Goal: Task Accomplishment & Management: Manage account settings

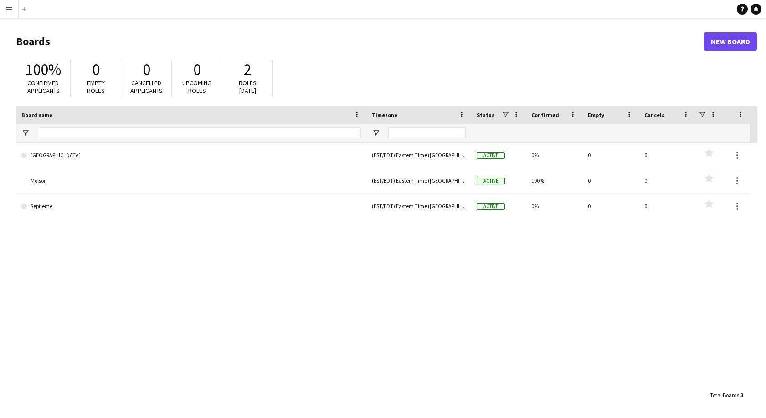
click at [10, 10] on app-icon "Menu" at bounding box center [8, 8] width 7 height 7
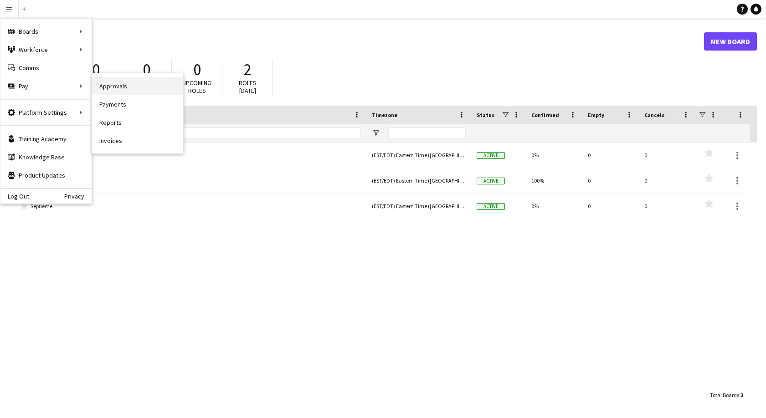
click at [115, 87] on link "Approvals" at bounding box center [137, 86] width 91 height 18
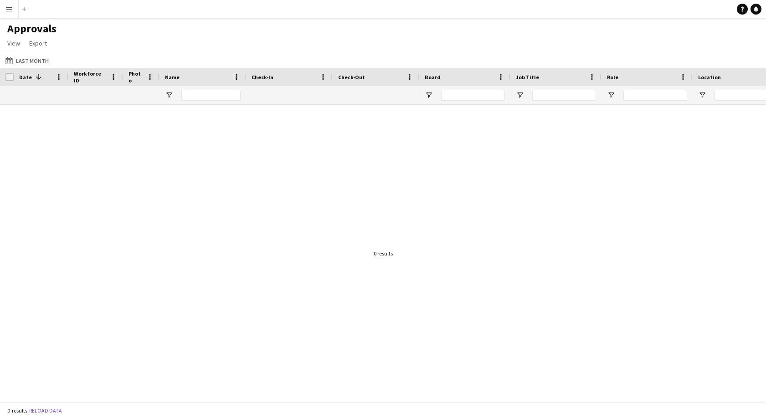
click at [15, 12] on button "Menu" at bounding box center [9, 9] width 18 height 18
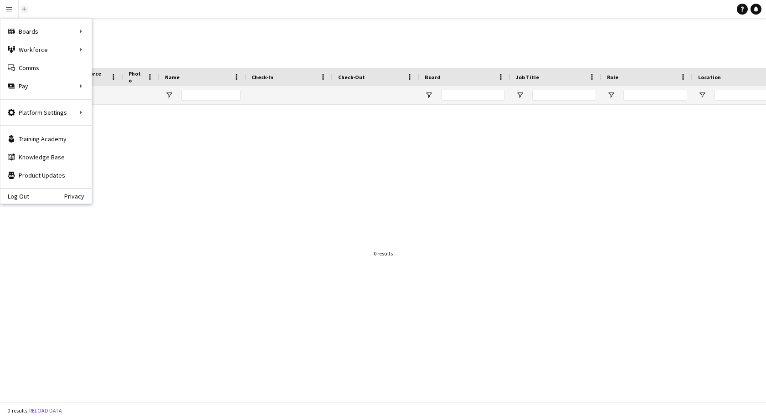
click at [24, 10] on app-icon "Add" at bounding box center [24, 9] width 4 height 4
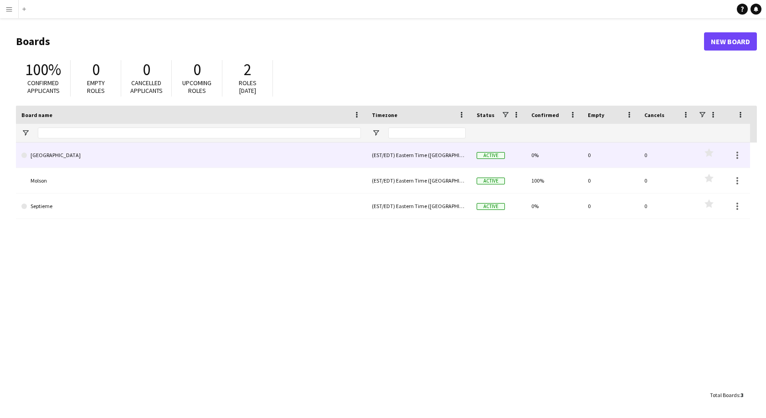
click at [56, 151] on link "[GEOGRAPHIC_DATA]" at bounding box center [191, 156] width 340 height 26
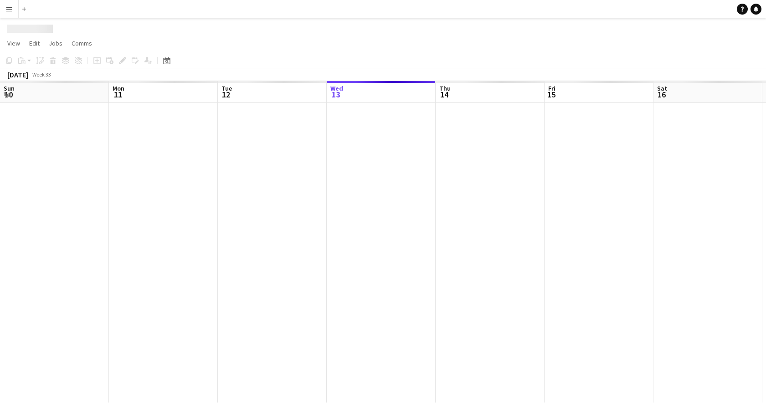
scroll to position [0, 218]
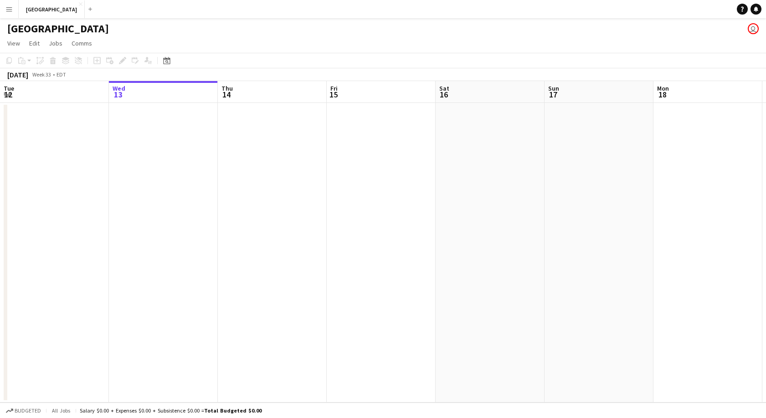
click at [257, 149] on app-date-cell at bounding box center [272, 253] width 109 height 300
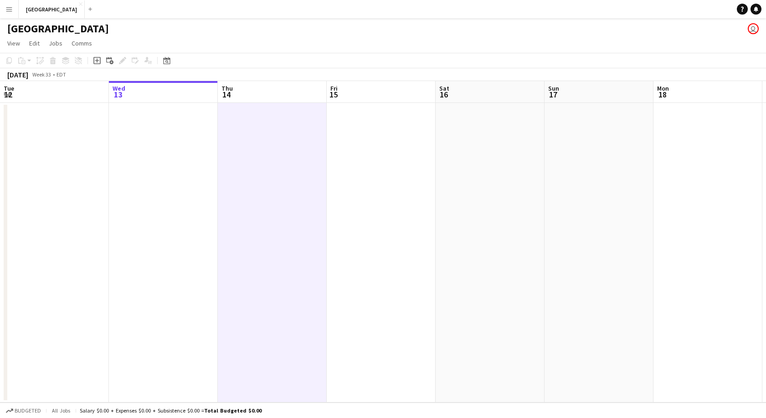
drag, startPoint x: 99, startPoint y: 60, endPoint x: 190, endPoint y: 105, distance: 101.7
click at [99, 60] on icon at bounding box center [97, 61] width 4 height 4
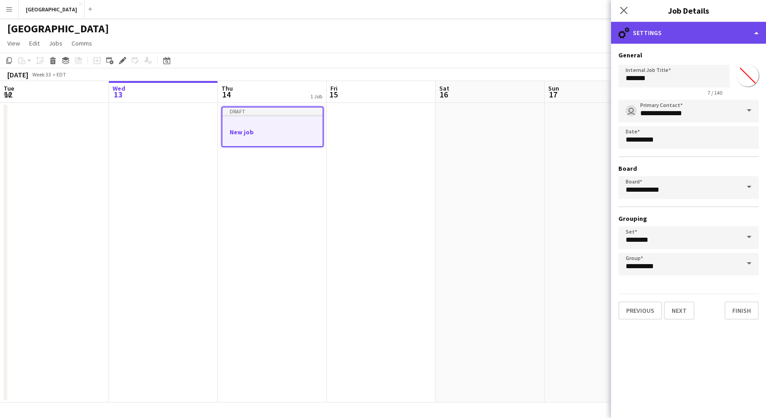
click at [698, 32] on div "cog-double-3 Settings" at bounding box center [688, 33] width 155 height 22
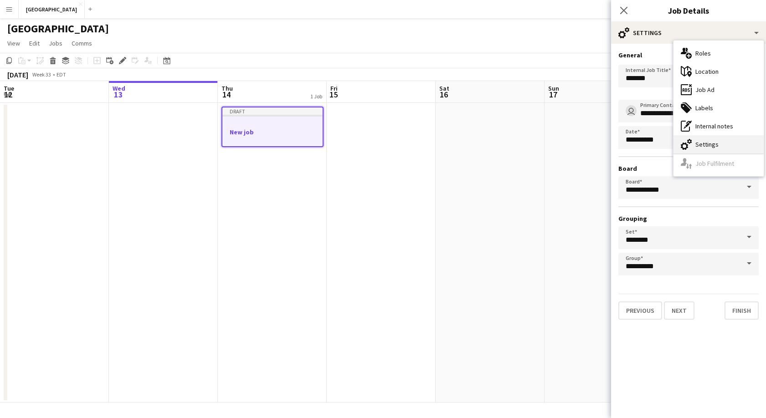
click at [715, 143] on div "cog-double-3 Settings" at bounding box center [719, 144] width 90 height 18
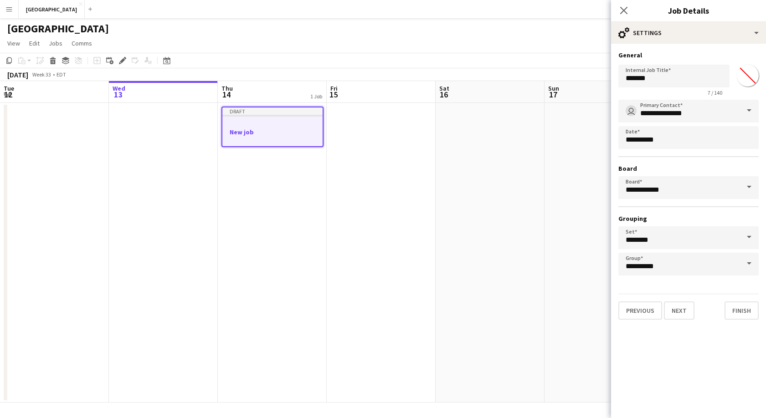
click at [749, 75] on input "*******" at bounding box center [748, 75] width 33 height 33
click at [696, 71] on input "*******" at bounding box center [674, 76] width 111 height 23
click at [667, 243] on input "********" at bounding box center [689, 238] width 140 height 23
drag, startPoint x: 695, startPoint y: 346, endPoint x: 694, endPoint y: 339, distance: 7.4
click at [695, 346] on mat-expansion-panel "**********" at bounding box center [688, 231] width 155 height 375
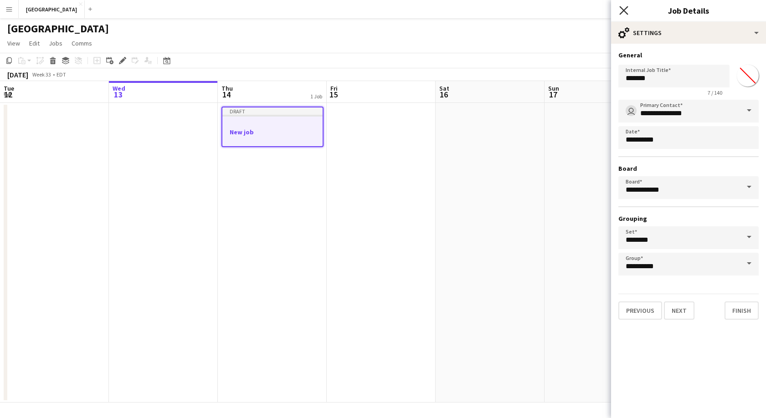
click at [626, 7] on icon "Close pop-in" at bounding box center [624, 10] width 9 height 9
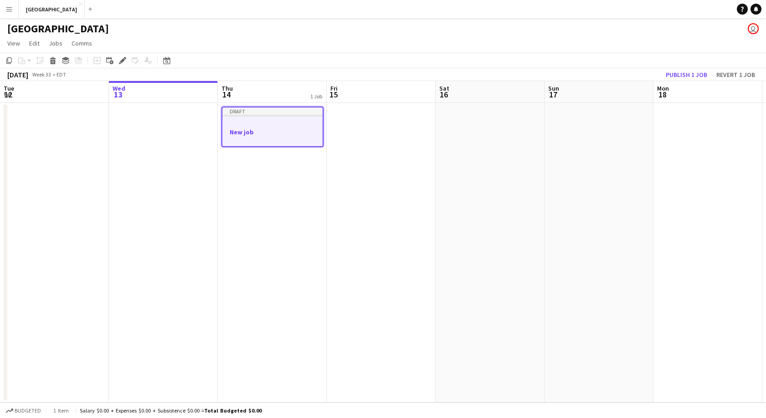
click at [14, 8] on button "Menu" at bounding box center [9, 9] width 18 height 18
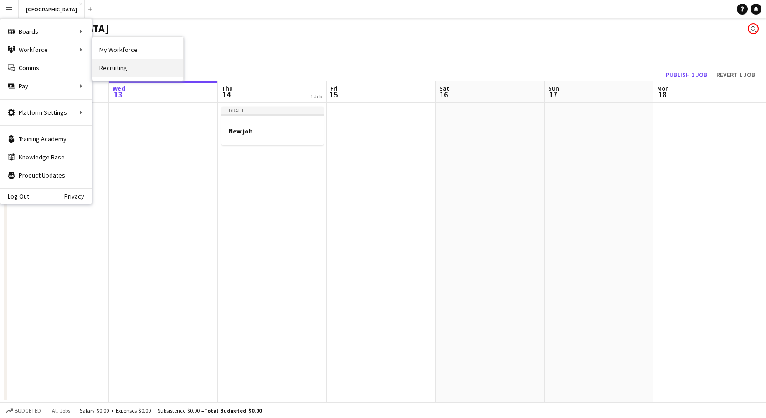
click at [129, 66] on link "Recruiting" at bounding box center [137, 68] width 91 height 18
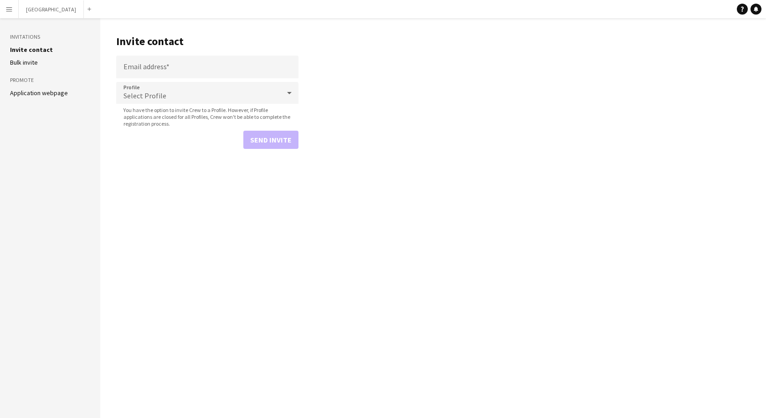
click at [35, 93] on link "Application webpage" at bounding box center [39, 93] width 58 height 8
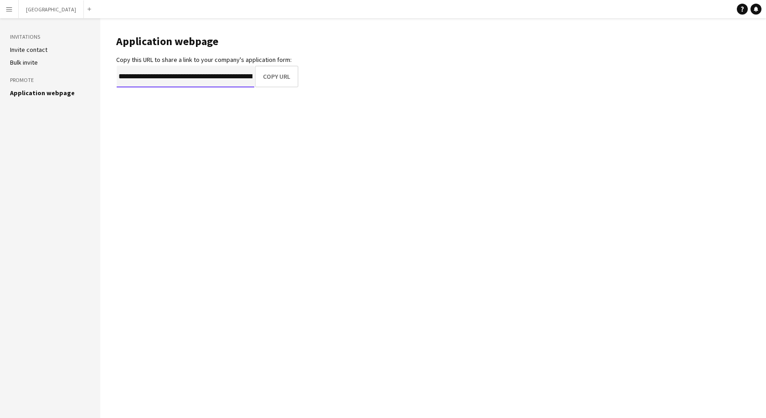
click at [226, 79] on input "**********" at bounding box center [186, 77] width 138 height 22
click at [237, 76] on input "**********" at bounding box center [186, 77] width 138 height 22
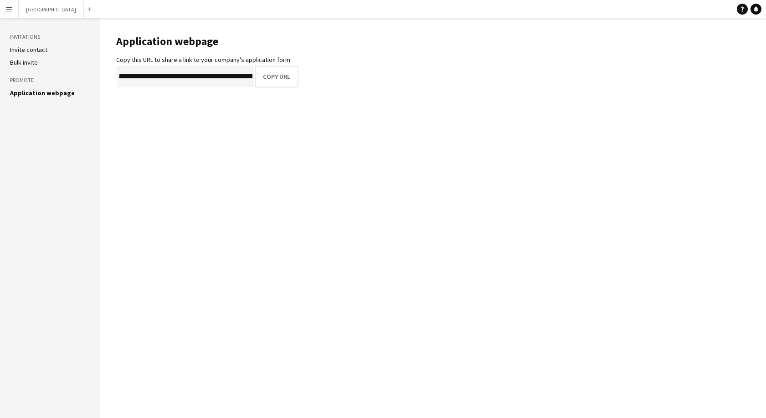
click at [5, 10] on app-icon "Menu" at bounding box center [8, 8] width 7 height 7
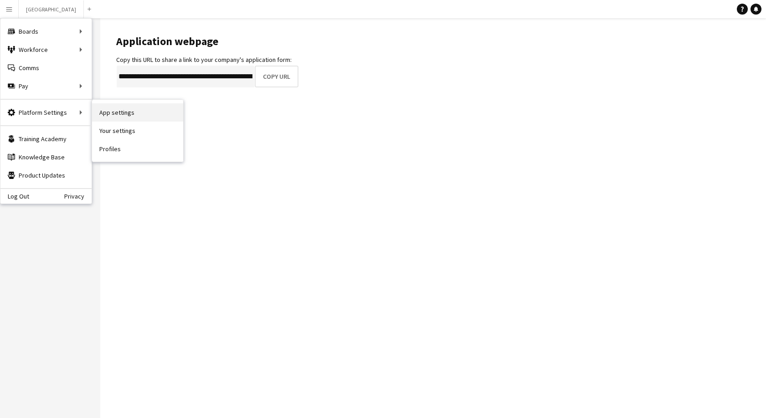
click at [145, 115] on link "App settings" at bounding box center [137, 112] width 91 height 18
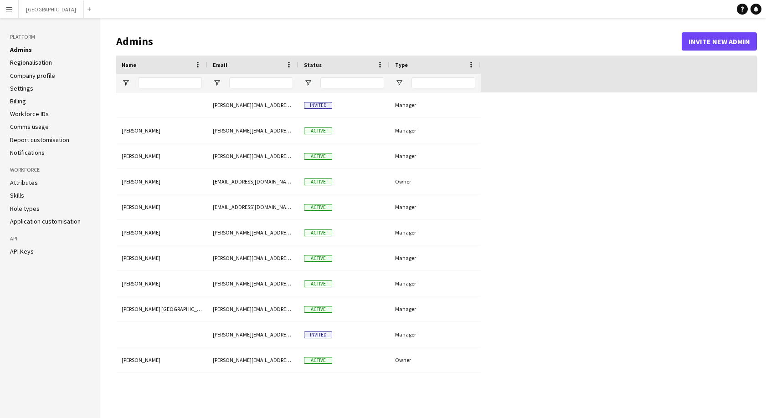
type input "**********"
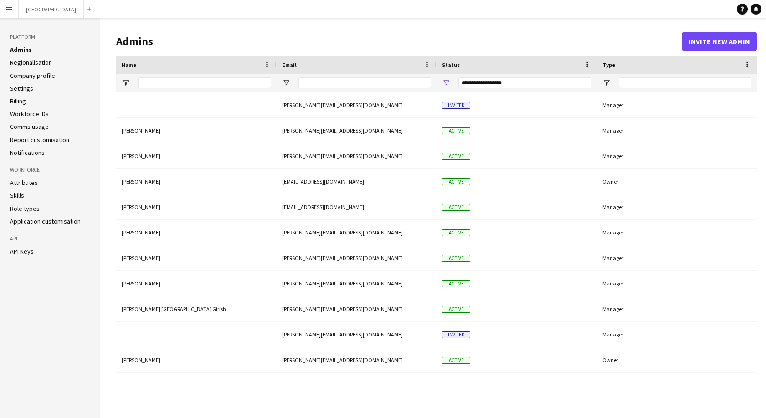
click at [16, 87] on link "Settings" at bounding box center [21, 88] width 23 height 8
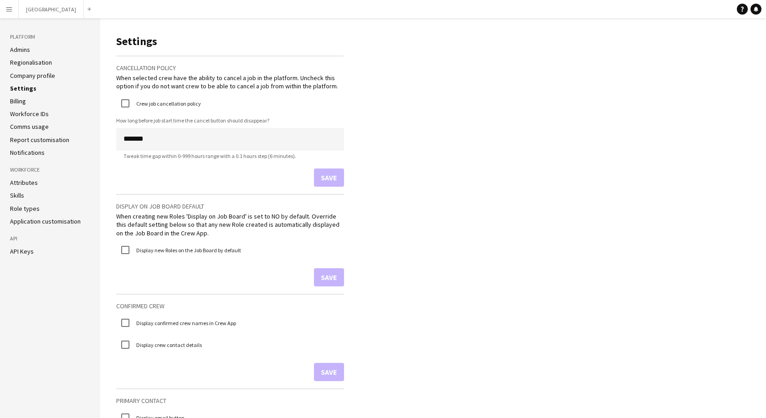
click at [28, 76] on link "Company profile" at bounding box center [32, 76] width 45 height 8
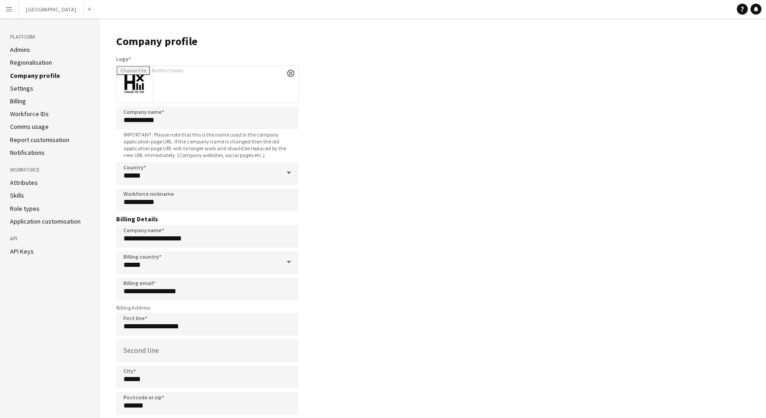
click at [30, 61] on link "Regionalisation" at bounding box center [31, 62] width 42 height 8
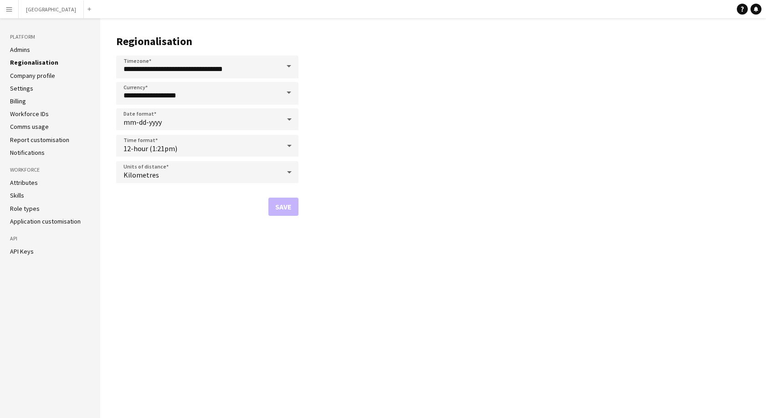
click at [24, 48] on link "Admins" at bounding box center [20, 50] width 20 height 8
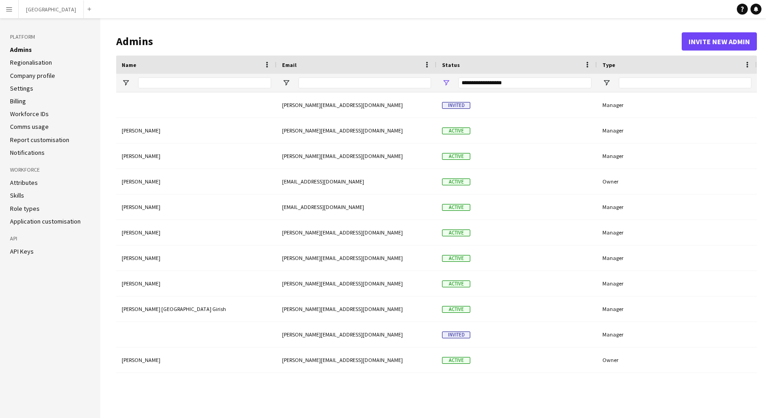
click at [27, 153] on link "Notifications" at bounding box center [27, 153] width 35 height 8
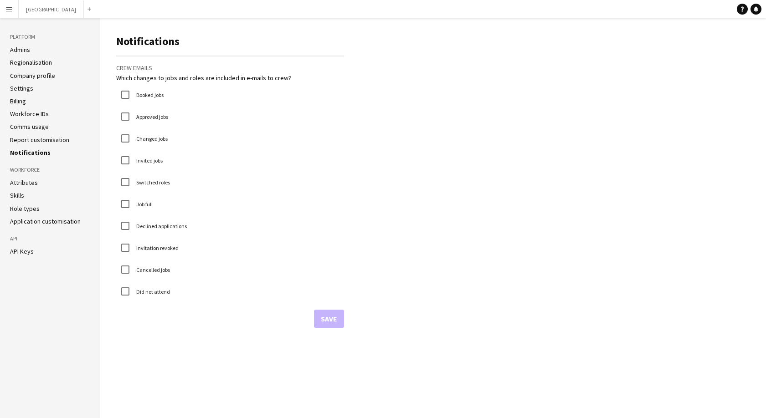
click at [39, 138] on link "Report customisation" at bounding box center [39, 140] width 59 height 8
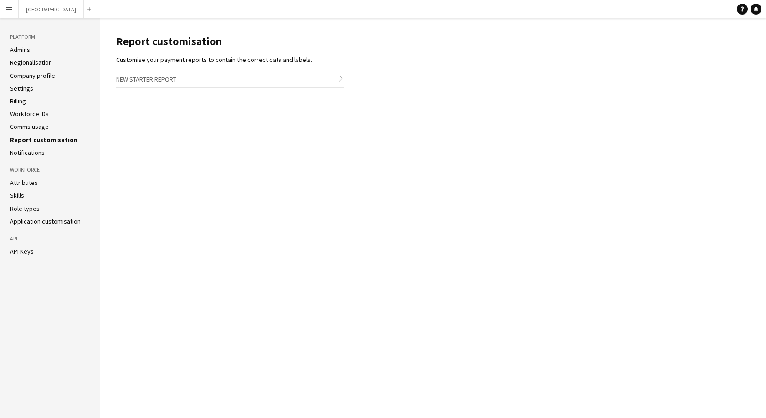
click at [39, 128] on link "Comms usage" at bounding box center [29, 127] width 39 height 8
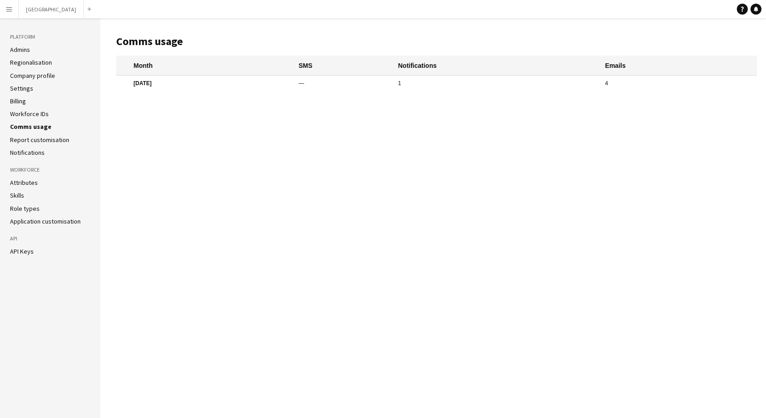
click at [41, 111] on link "Workforce IDs" at bounding box center [29, 114] width 39 height 8
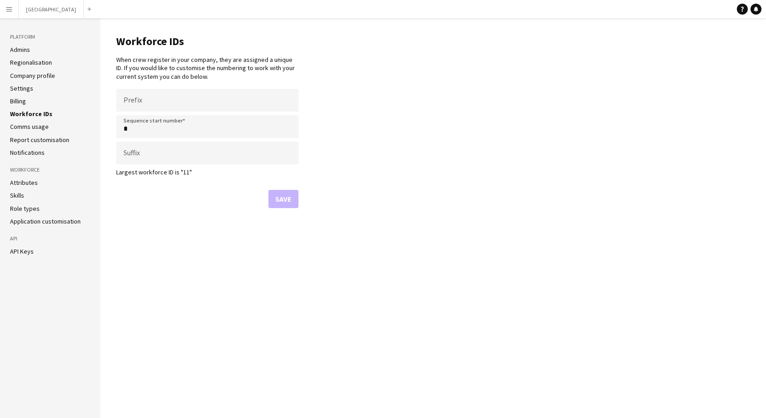
click at [19, 101] on link "Billing" at bounding box center [18, 101] width 16 height 8
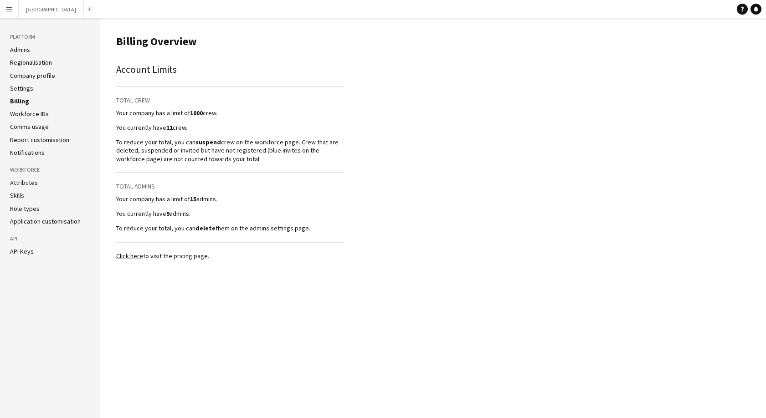
click at [26, 87] on link "Settings" at bounding box center [21, 88] width 23 height 8
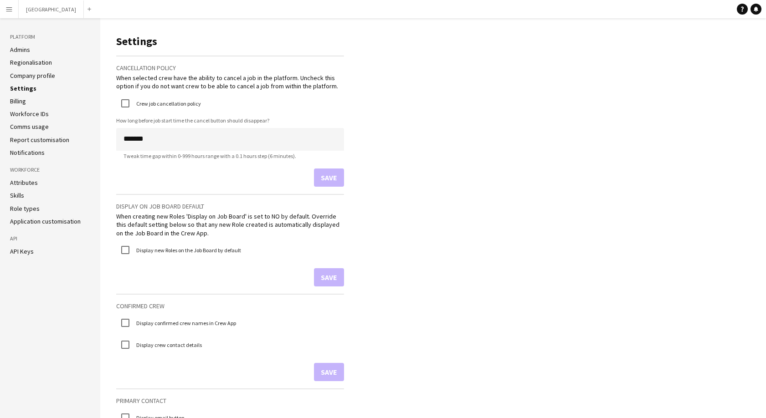
click at [26, 77] on link "Company profile" at bounding box center [32, 76] width 45 height 8
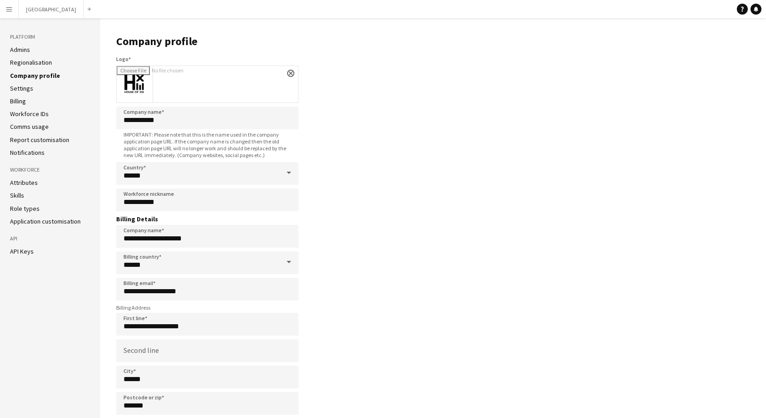
click at [28, 60] on link "Regionalisation" at bounding box center [31, 62] width 42 height 8
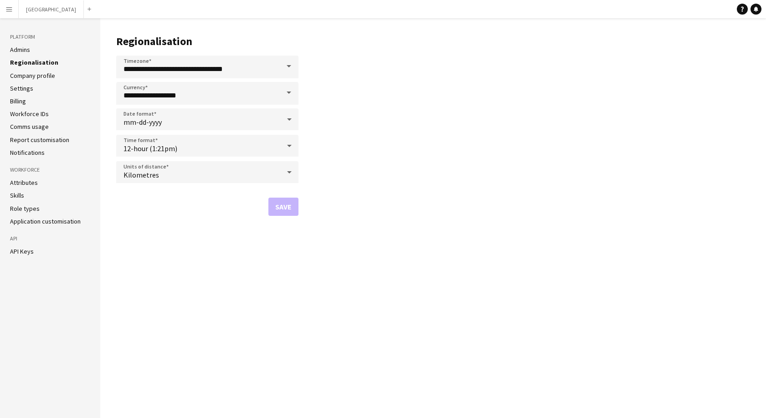
click at [16, 9] on button "Menu" at bounding box center [9, 9] width 18 height 18
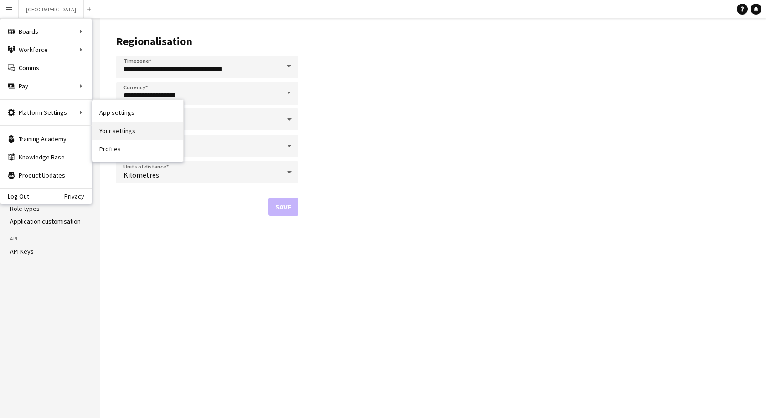
click at [109, 131] on link "Your settings" at bounding box center [137, 131] width 91 height 18
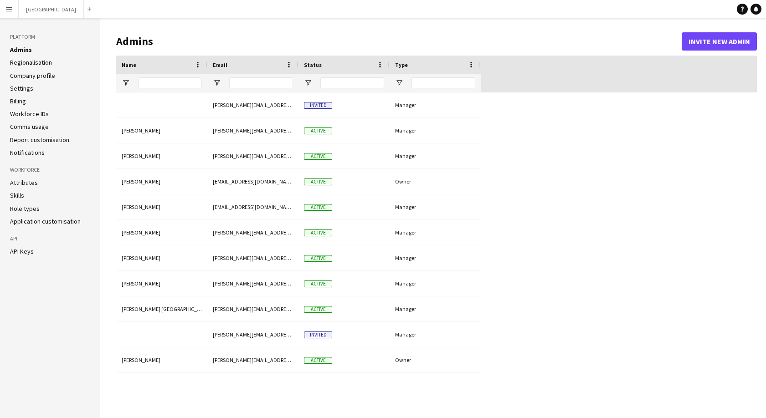
type input "**********"
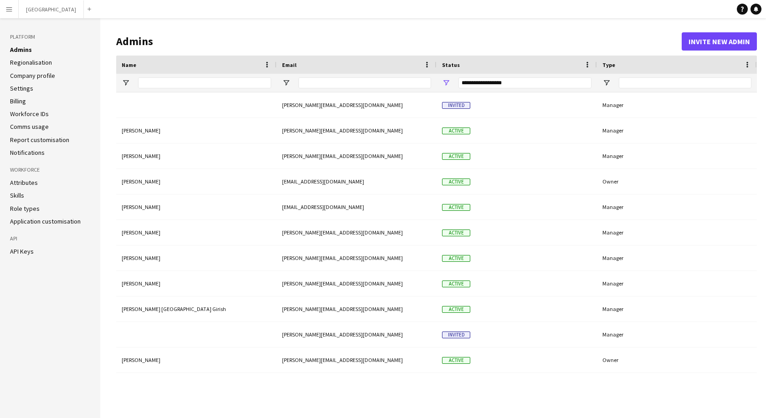
click at [21, 90] on link "Settings" at bounding box center [21, 88] width 23 height 8
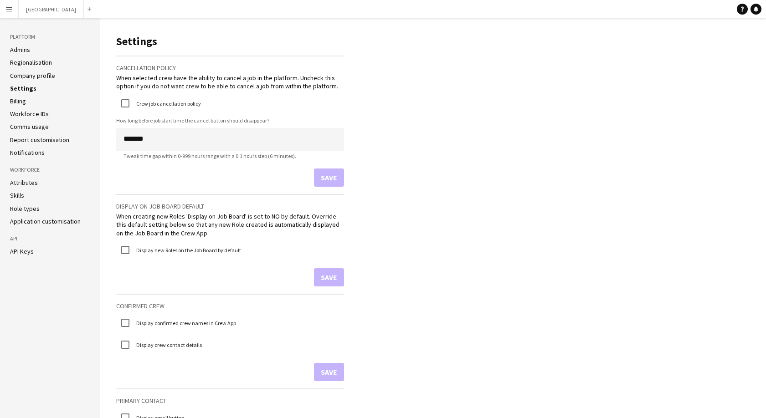
click at [48, 140] on link "Report customisation" at bounding box center [39, 140] width 59 height 8
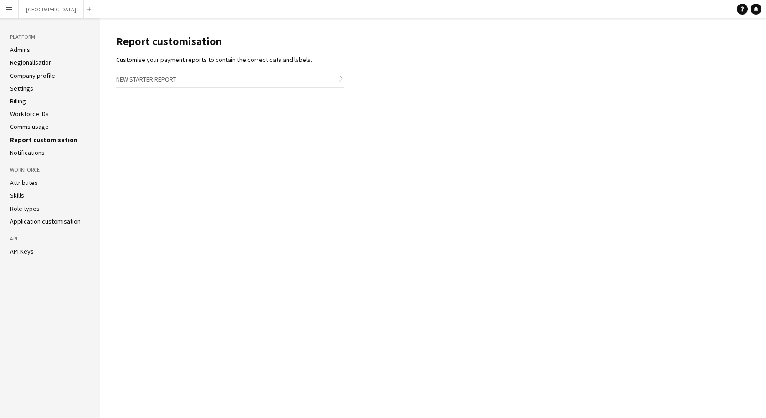
click at [26, 219] on link "Application customisation" at bounding box center [45, 221] width 71 height 8
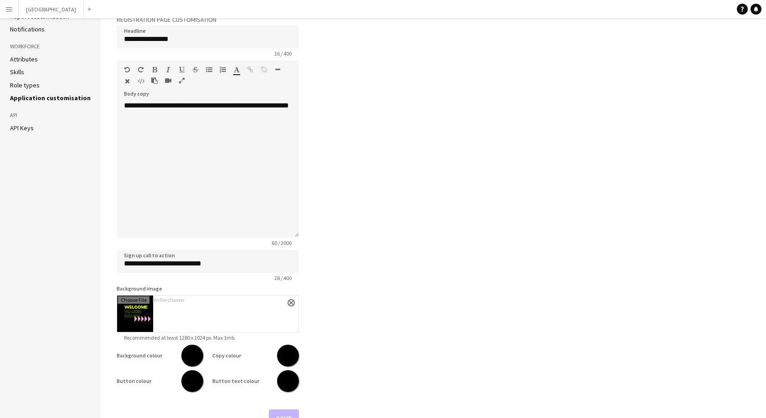
scroll to position [147, 0]
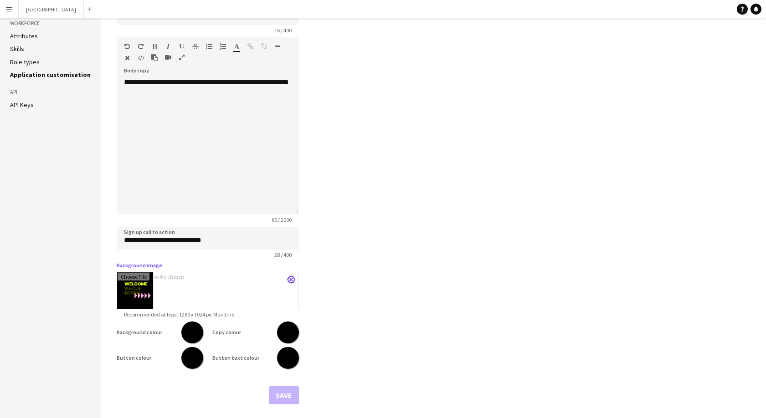
click at [291, 279] on app-icon "close" at bounding box center [291, 280] width 5 height 4
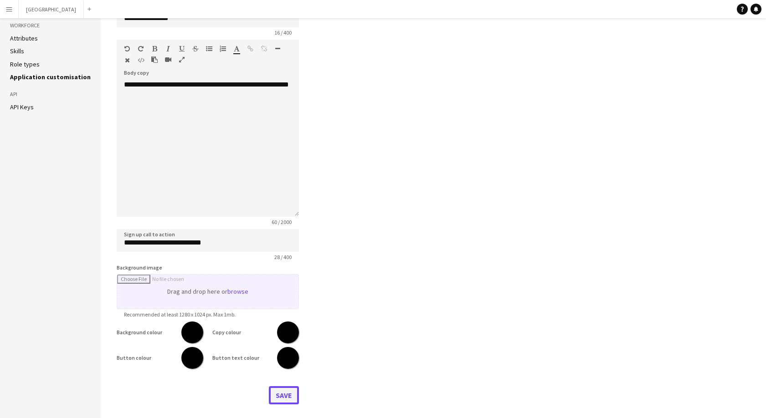
click at [276, 396] on button "Save" at bounding box center [284, 396] width 30 height 18
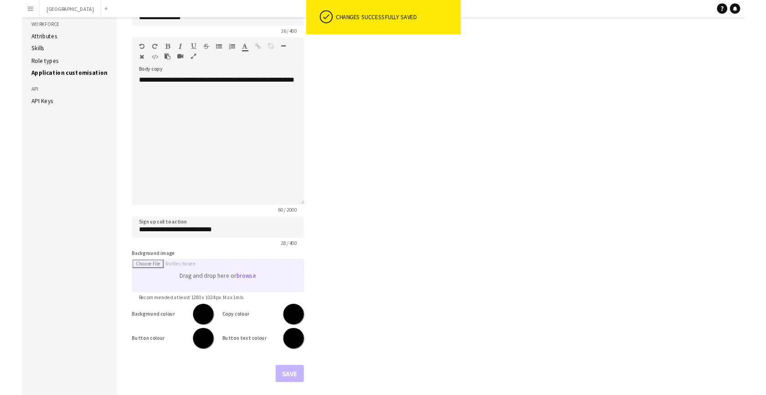
scroll to position [0, 0]
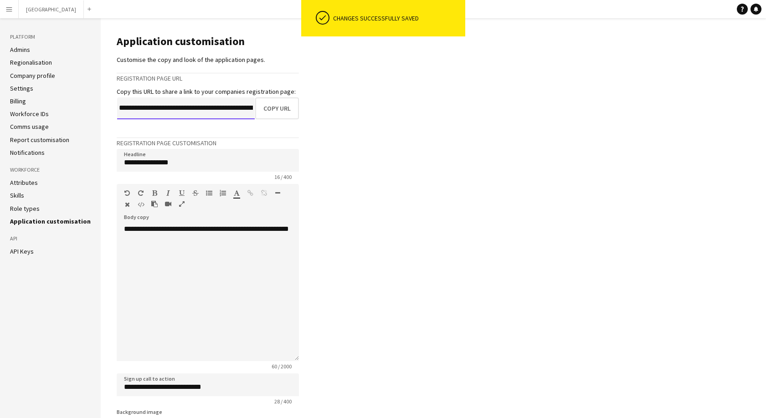
click at [217, 110] on input "**********" at bounding box center [186, 109] width 138 height 22
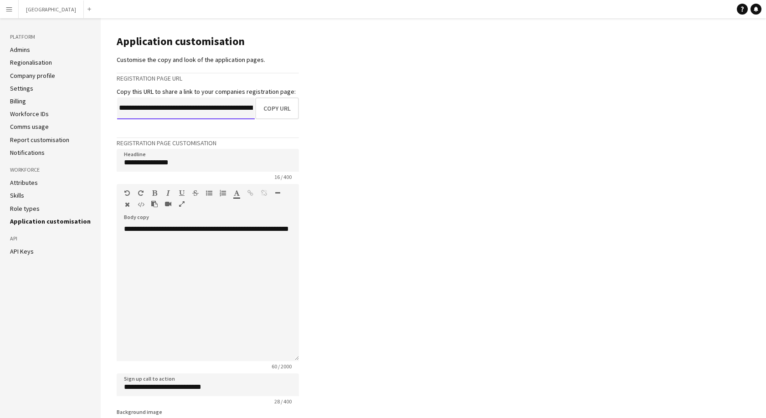
click at [217, 110] on input "**********" at bounding box center [186, 109] width 138 height 22
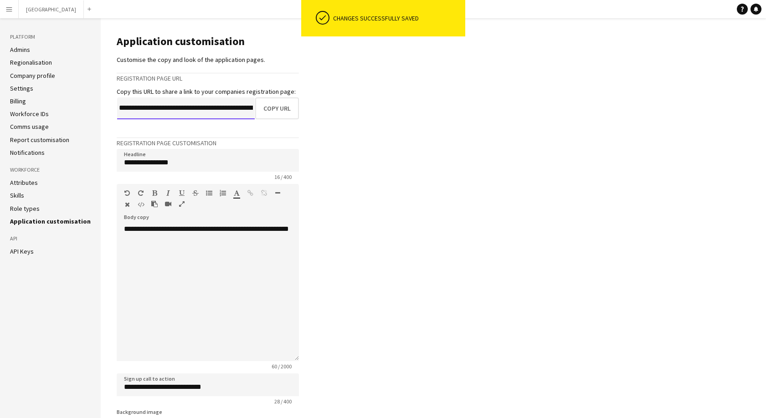
click at [217, 110] on input "**********" at bounding box center [186, 109] width 138 height 22
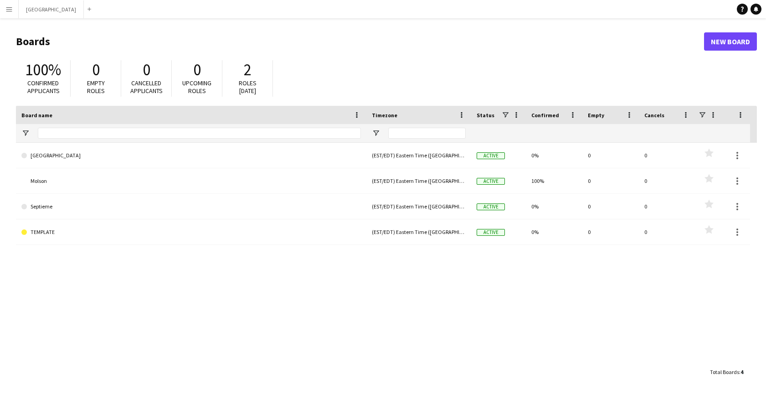
click at [9, 11] on app-icon "Menu" at bounding box center [8, 8] width 7 height 7
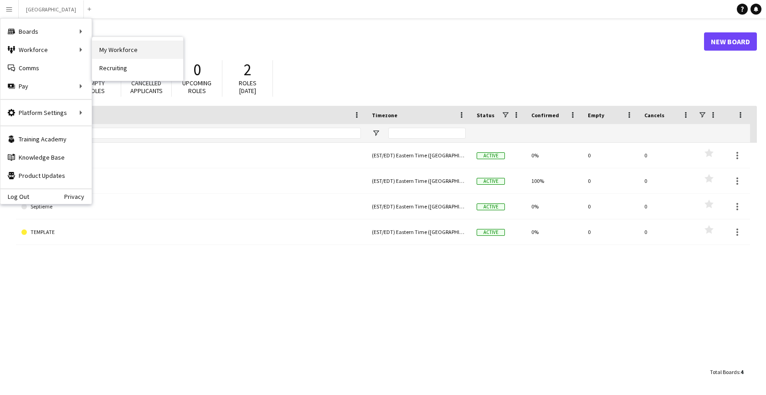
click at [109, 51] on link "My Workforce" at bounding box center [137, 50] width 91 height 18
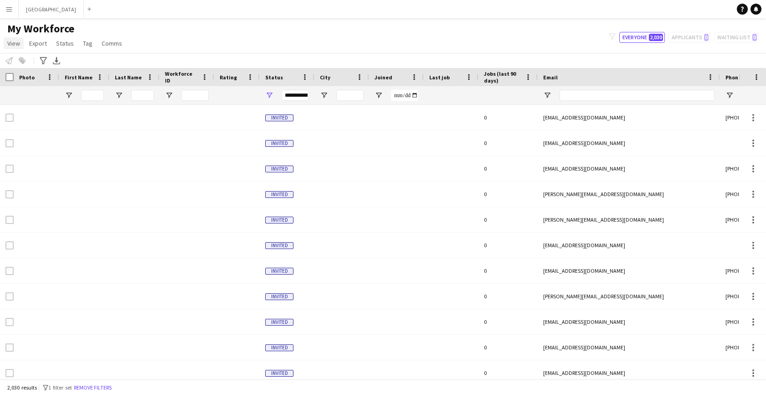
click at [12, 44] on span "View" at bounding box center [13, 43] width 13 height 8
click at [572, 96] on input "Email Filter Input" at bounding box center [637, 95] width 155 height 11
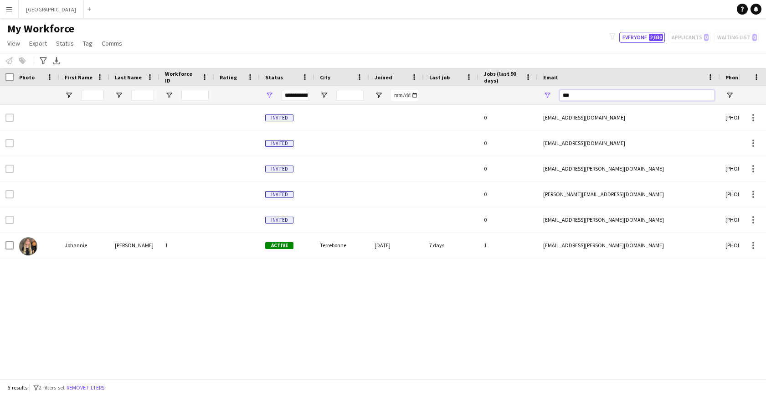
type input "***"
click at [271, 93] on span "Open Filter Menu" at bounding box center [269, 95] width 8 height 8
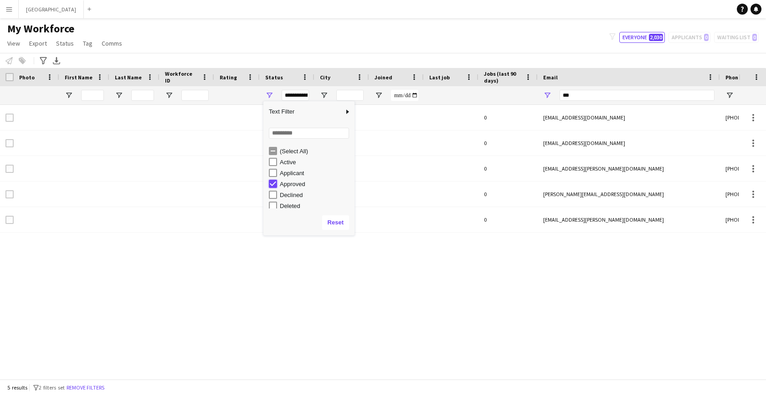
type input "**********"
click at [336, 223] on button "Reset" at bounding box center [335, 222] width 27 height 15
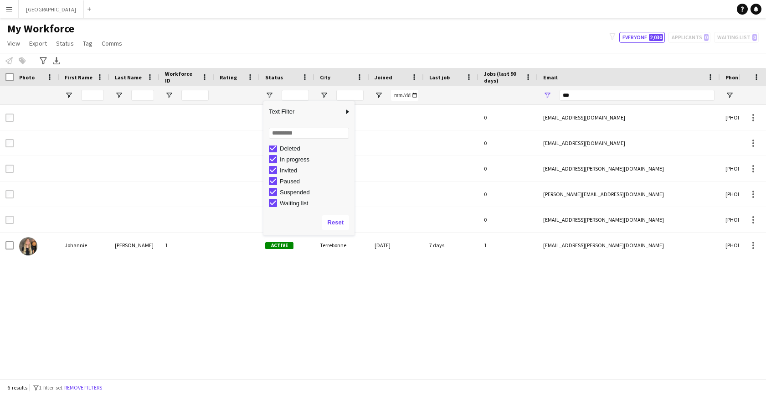
click at [391, 279] on div "Invited 0 johnnymbui@gmail.com +6479139188 Invited 0 maxjohnston35@gmail.com In…" at bounding box center [369, 242] width 739 height 274
drag, startPoint x: 578, startPoint y: 98, endPoint x: 541, endPoint y: 96, distance: 37.0
click at [541, 96] on div "***" at bounding box center [629, 95] width 182 height 18
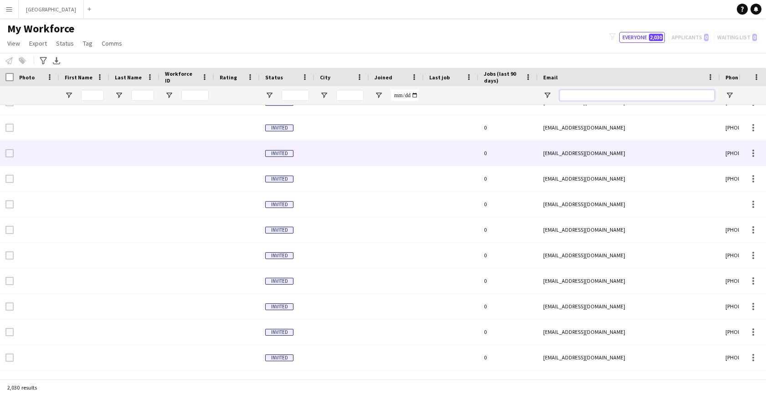
scroll to position [449, 0]
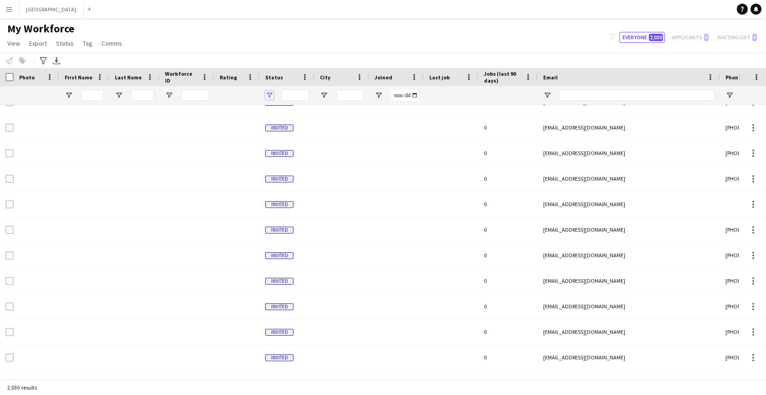
click at [272, 95] on span "Open Filter Menu" at bounding box center [269, 95] width 8 height 8
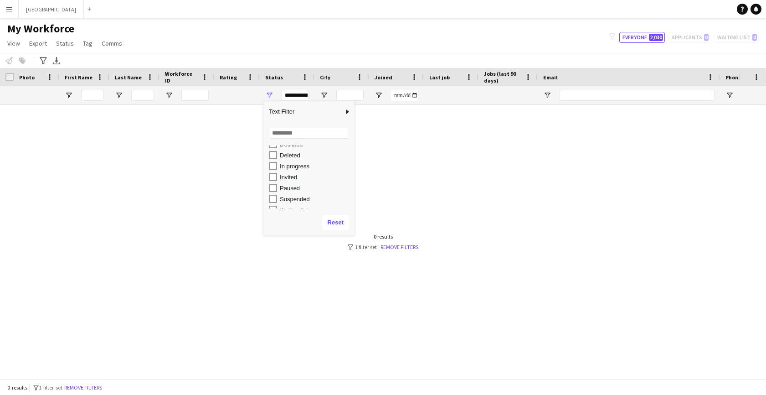
scroll to position [57, 0]
click at [416, 196] on div at bounding box center [369, 242] width 739 height 274
click at [298, 95] on div "**********" at bounding box center [295, 95] width 27 height 11
click at [282, 164] on div "Active" at bounding box center [316, 162] width 72 height 7
type input "**********"
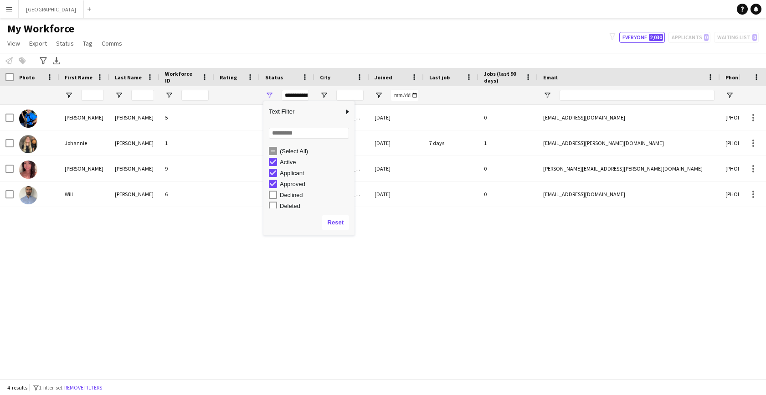
click at [458, 294] on div "Alex Tsang 5 Active edmonton 08-12-2025 0 dfaproduct@hotmail.com +780975-2361 J…" at bounding box center [369, 242] width 739 height 274
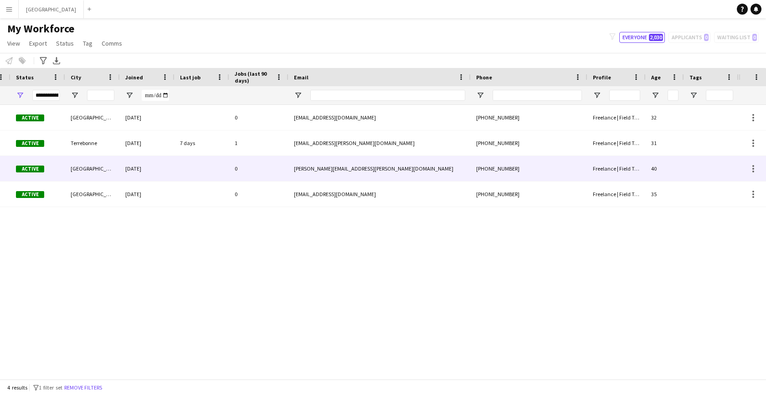
scroll to position [0, 0]
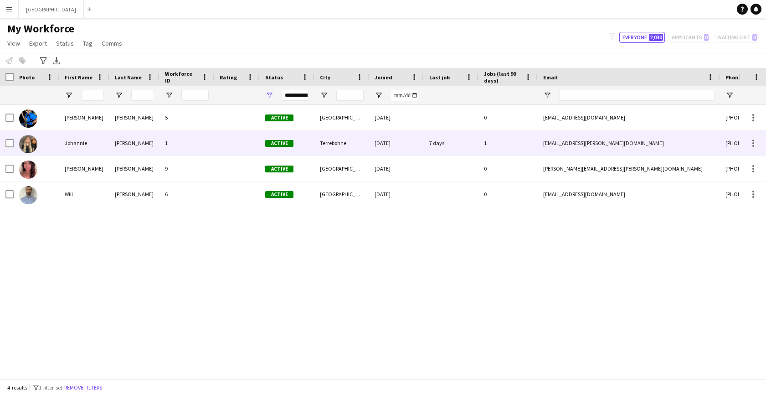
click at [216, 141] on div at bounding box center [237, 142] width 46 height 25
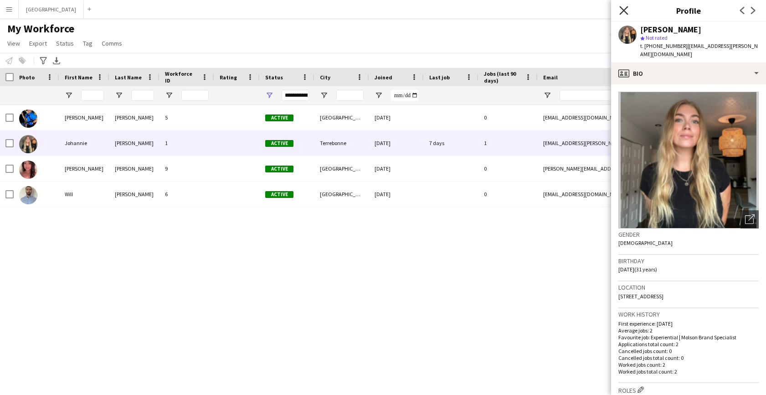
click at [625, 11] on icon at bounding box center [624, 10] width 9 height 9
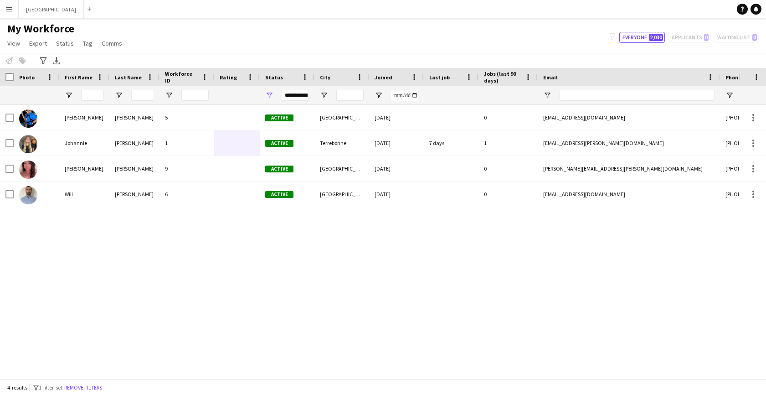
click at [394, 277] on div "Tsang 5 Active edmonton 08-12-2025 0 dfaproduct@hotmail.com +780975-2361 Alex L…" at bounding box center [369, 242] width 739 height 274
click at [741, 36] on div "filter-1 Everyone 2,030 Applicants 0 Waiting list 0" at bounding box center [684, 37] width 164 height 11
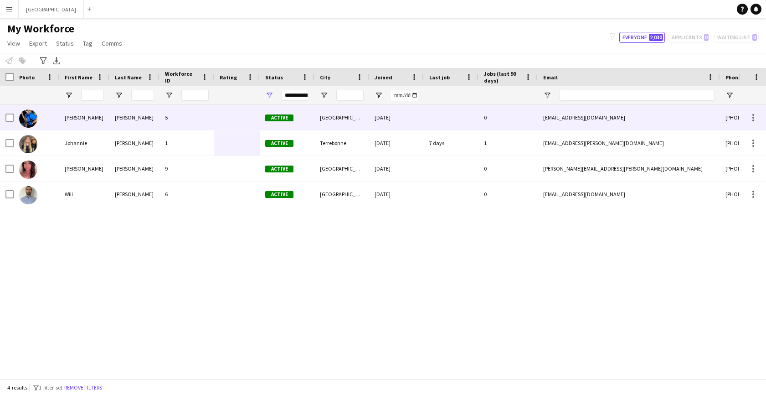
click at [107, 119] on div "Alex" at bounding box center [84, 117] width 50 height 25
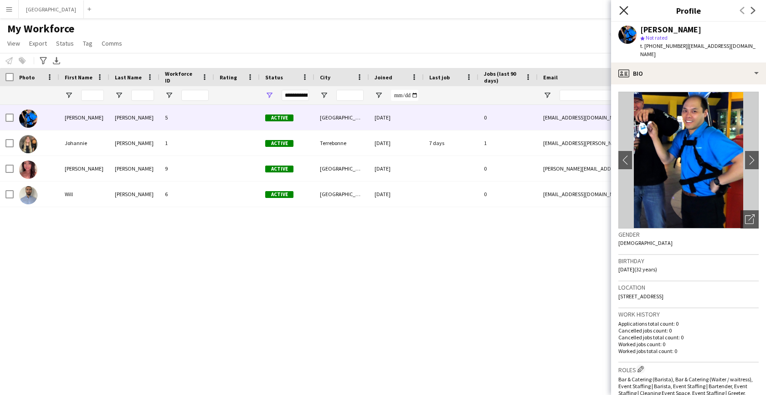
click at [625, 10] on icon "Close pop-in" at bounding box center [624, 10] width 9 height 9
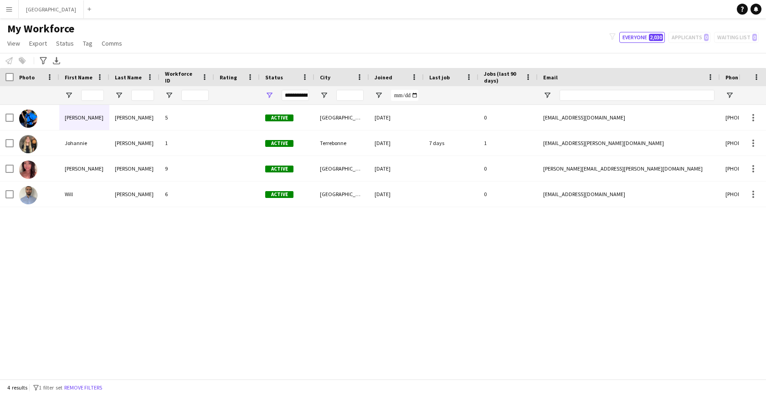
click at [7, 13] on button "Menu" at bounding box center [9, 9] width 18 height 18
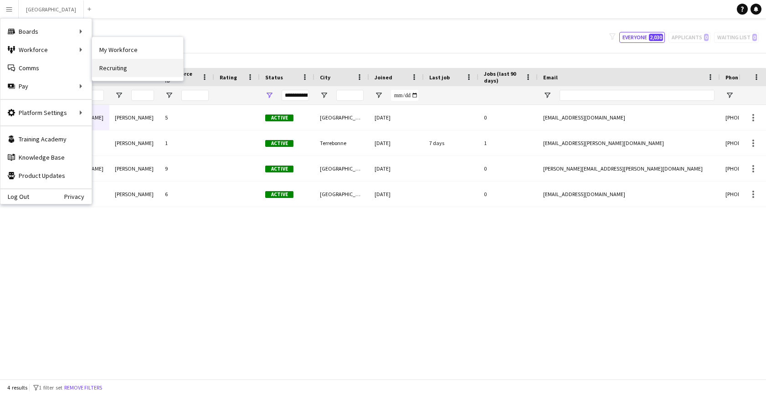
click at [114, 68] on link "Recruiting" at bounding box center [137, 68] width 91 height 18
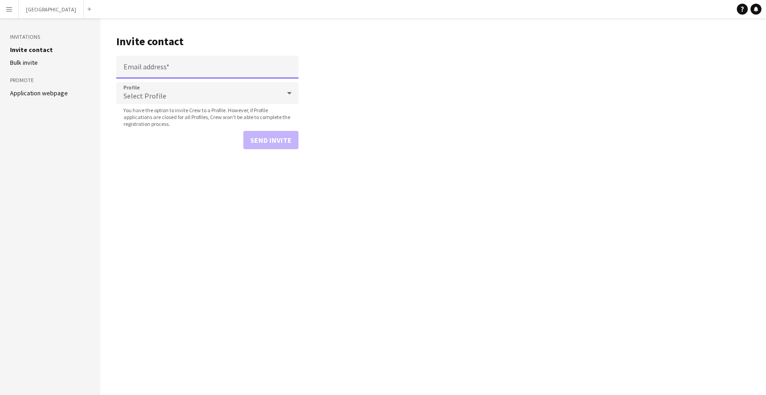
click at [174, 69] on input "Email address" at bounding box center [207, 67] width 182 height 23
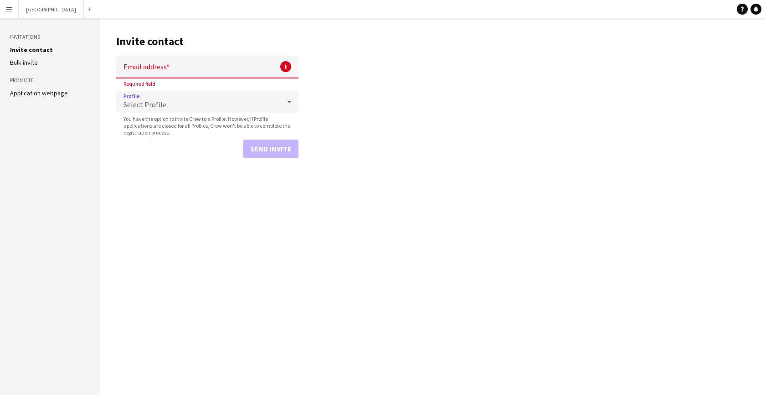
click at [138, 98] on div "Select Profile" at bounding box center [198, 102] width 164 height 22
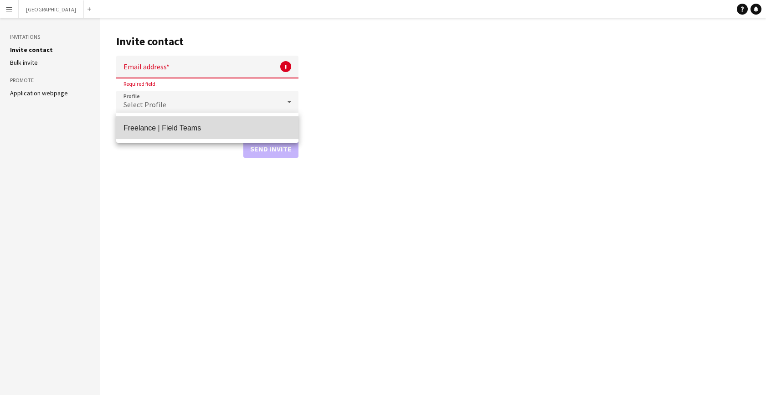
click at [150, 131] on span "Freelance | Field Teams" at bounding box center [208, 128] width 168 height 9
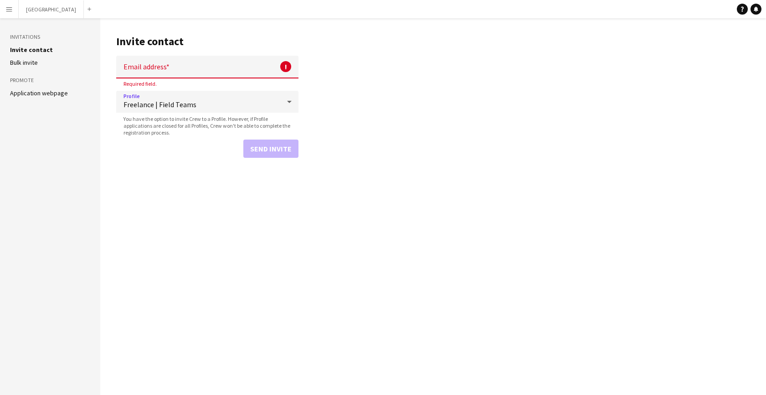
click at [31, 93] on link "Application webpage" at bounding box center [39, 93] width 58 height 8
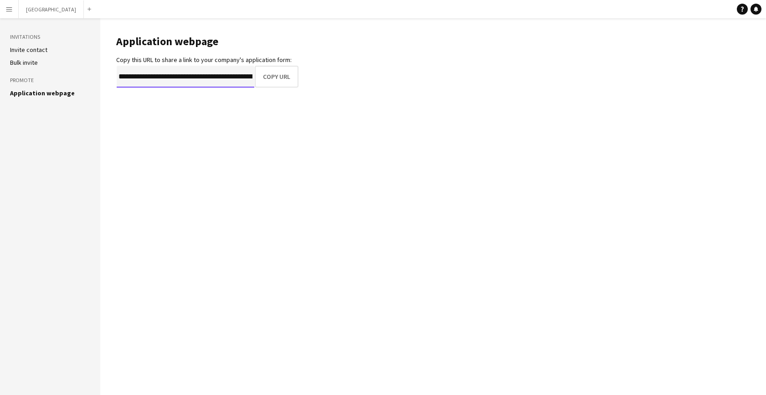
click at [205, 78] on input "**********" at bounding box center [186, 77] width 138 height 22
click at [9, 8] on app-icon "Menu" at bounding box center [8, 8] width 7 height 7
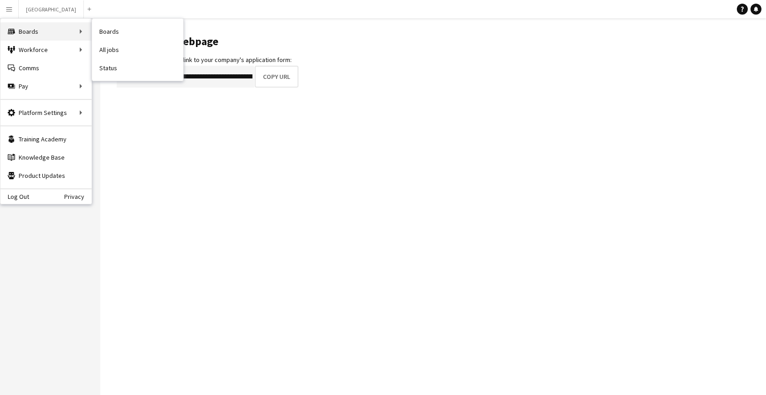
click at [30, 30] on div "Boards Boards" at bounding box center [45, 31] width 91 height 18
click at [111, 28] on link "Boards" at bounding box center [137, 31] width 91 height 18
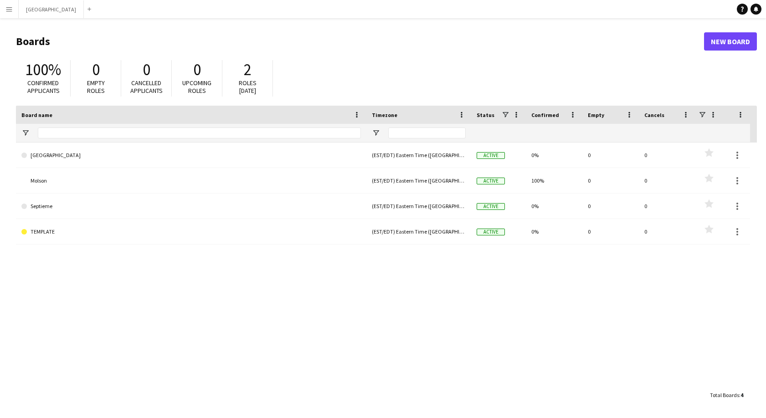
click at [10, 12] on app-icon "Menu" at bounding box center [8, 8] width 7 height 7
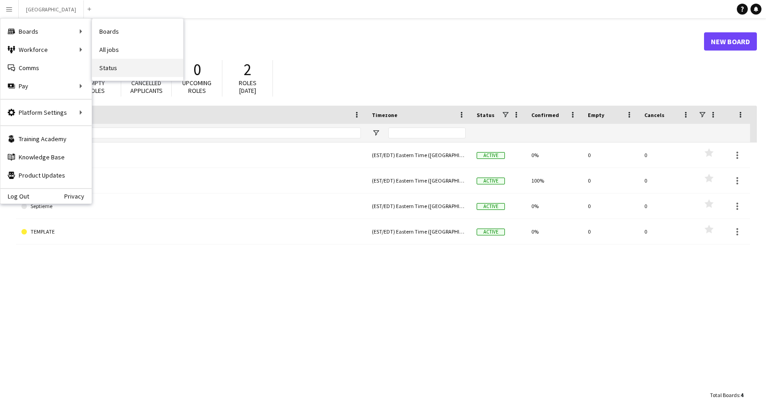
click at [115, 66] on link "Status" at bounding box center [137, 68] width 91 height 18
